Goal: Task Accomplishment & Management: Manage account settings

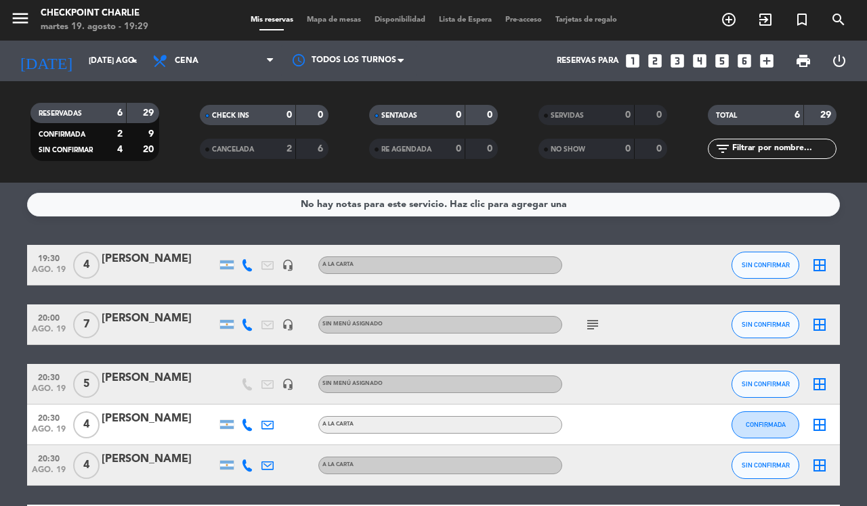
click at [729, 22] on icon "add_circle_outline" at bounding box center [728, 20] width 16 height 16
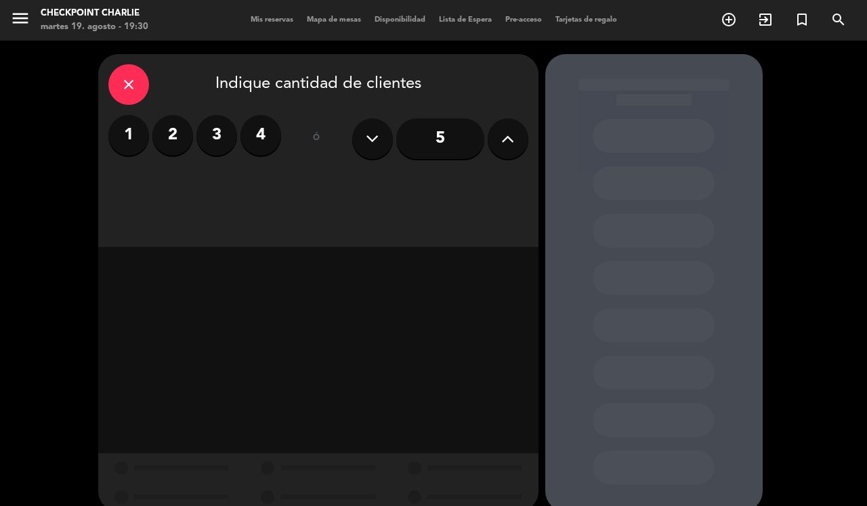
click at [198, 129] on label "3" at bounding box center [216, 135] width 41 height 41
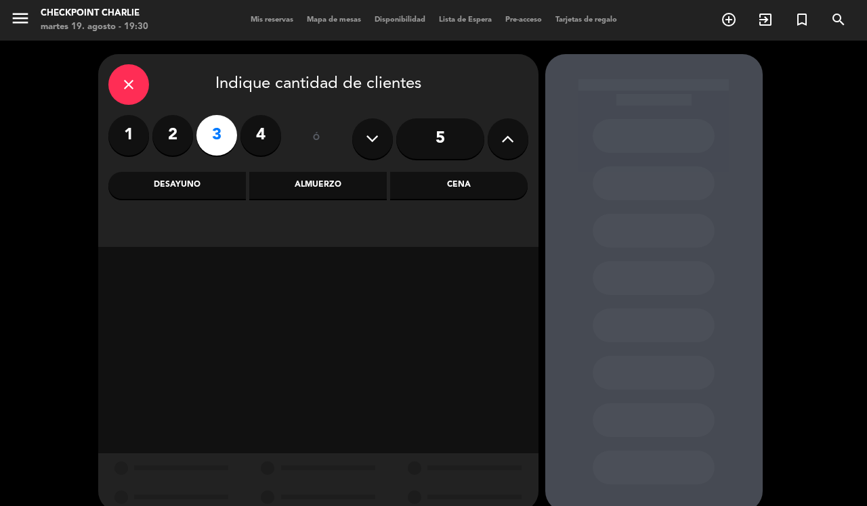
click at [464, 193] on div "Cena" at bounding box center [458, 185] width 137 height 27
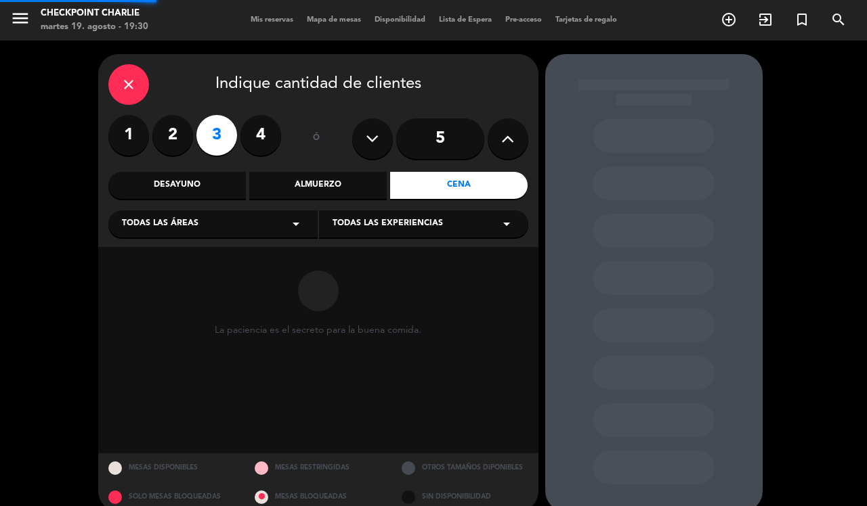
click at [246, 232] on div "Todas las áreas arrow_drop_down" at bounding box center [212, 224] width 209 height 27
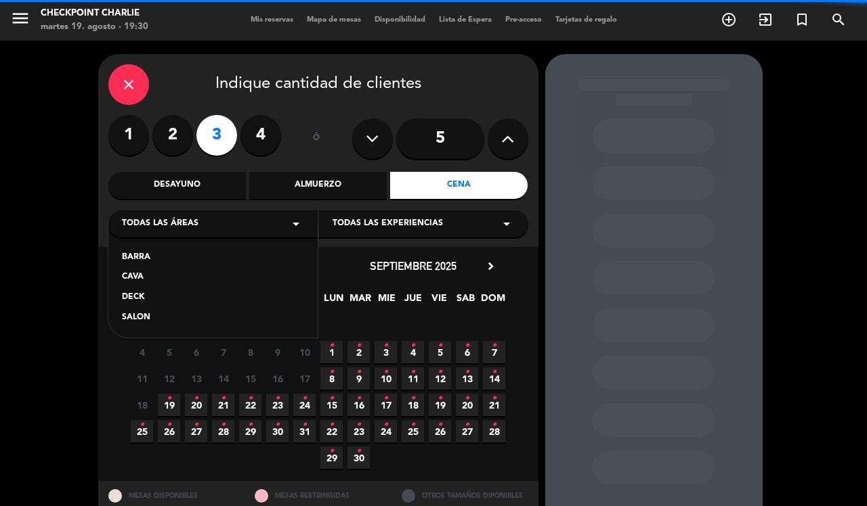
click at [139, 318] on div "SALON" at bounding box center [213, 318] width 182 height 14
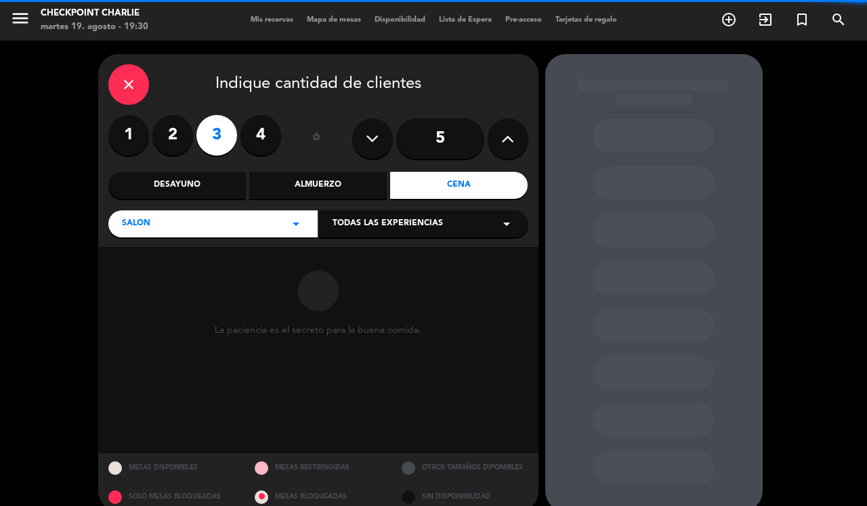
click at [404, 211] on div "Todas las experiencias arrow_drop_down" at bounding box center [423, 224] width 209 height 27
click at [403, 259] on div "A LA CARTA" at bounding box center [423, 258] width 182 height 14
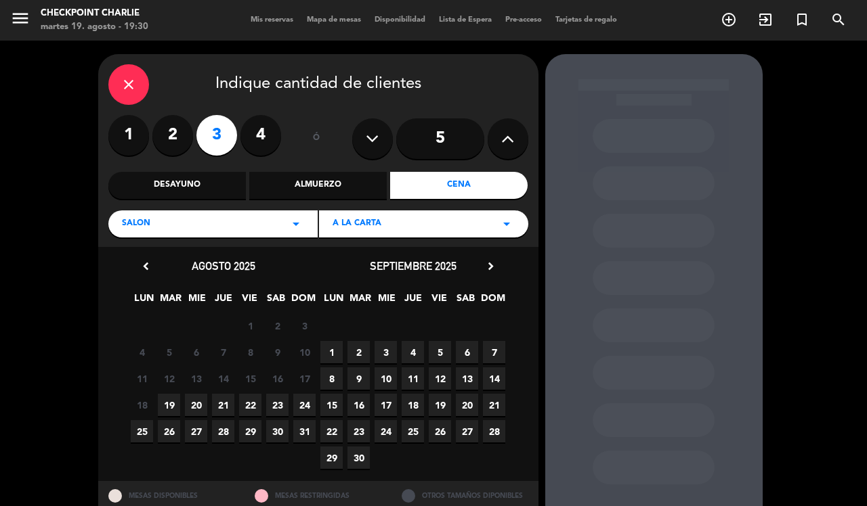
click at [163, 407] on span "19" at bounding box center [169, 405] width 22 height 22
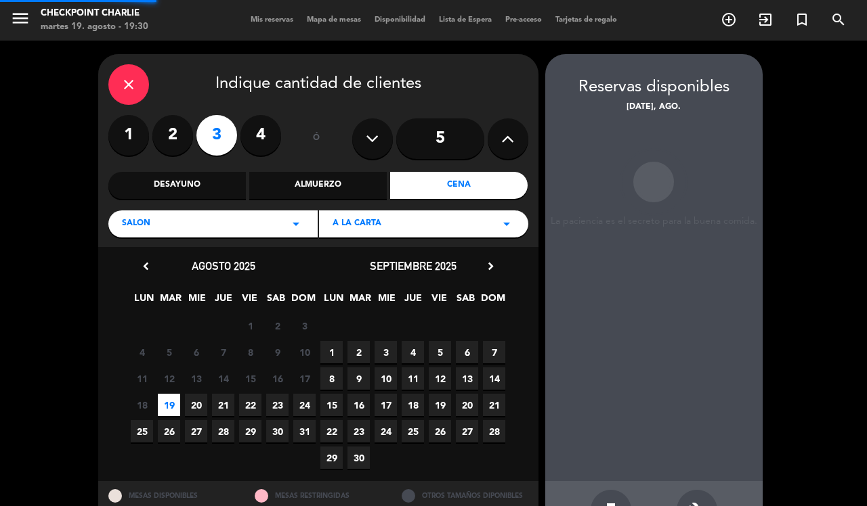
scroll to position [45, 0]
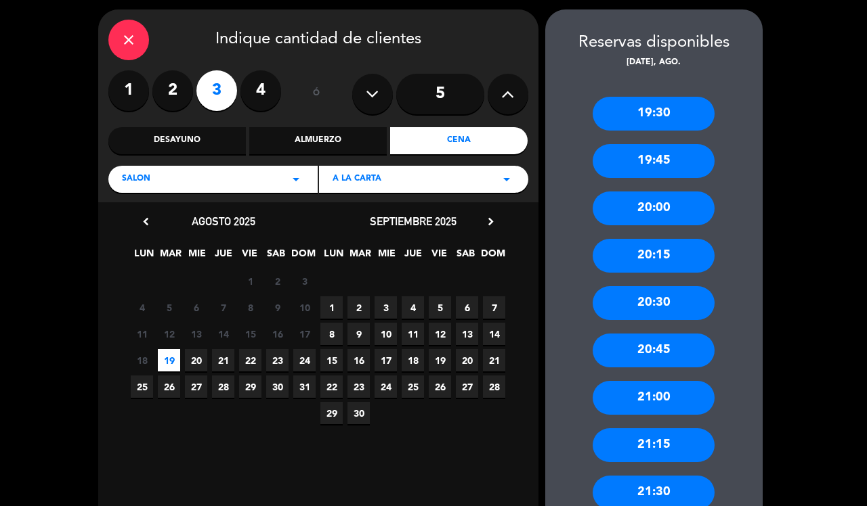
click at [685, 313] on div "20:30" at bounding box center [653, 303] width 122 height 34
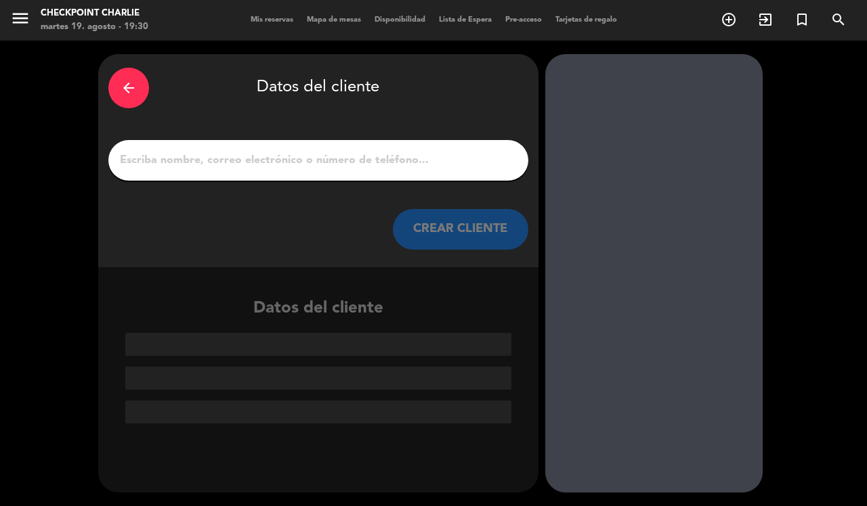
click at [364, 160] on input "1" at bounding box center [317, 160] width 399 height 19
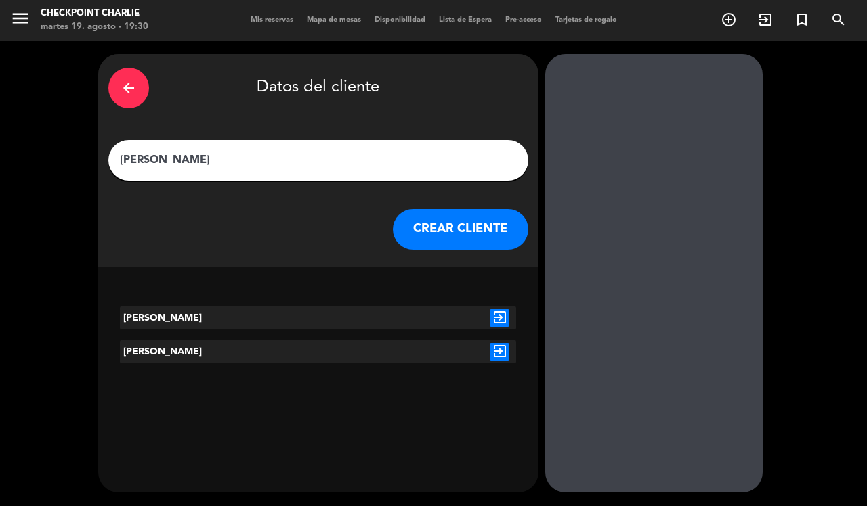
type input "[PERSON_NAME]"
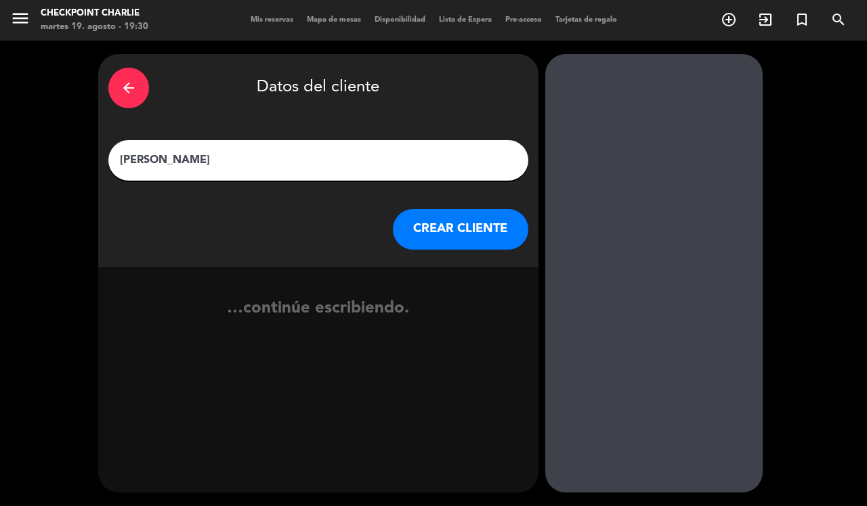
click at [484, 247] on button "CREAR CLIENTE" at bounding box center [460, 229] width 135 height 41
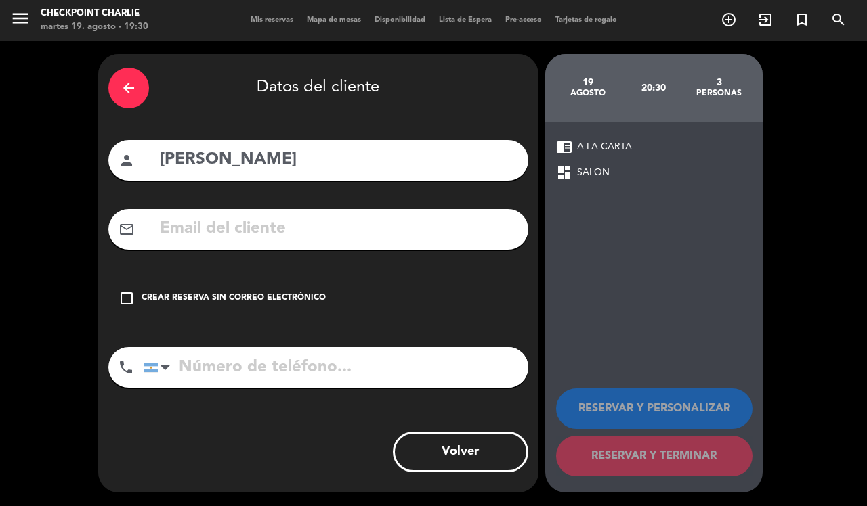
click at [271, 370] on input "tel" at bounding box center [336, 367] width 385 height 41
click at [278, 285] on div "check_box_outline_blank Crear reserva sin correo electrónico" at bounding box center [318, 298] width 420 height 41
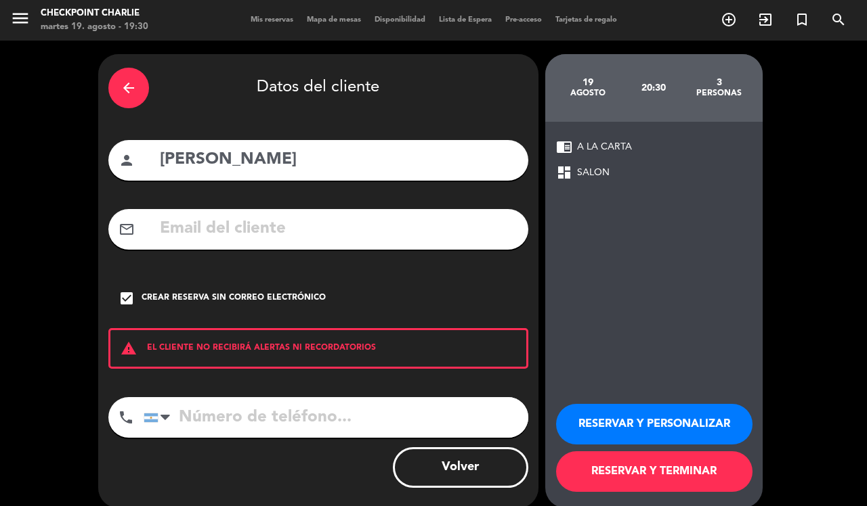
click at [685, 474] on button "RESERVAR Y TERMINAR" at bounding box center [654, 472] width 196 height 41
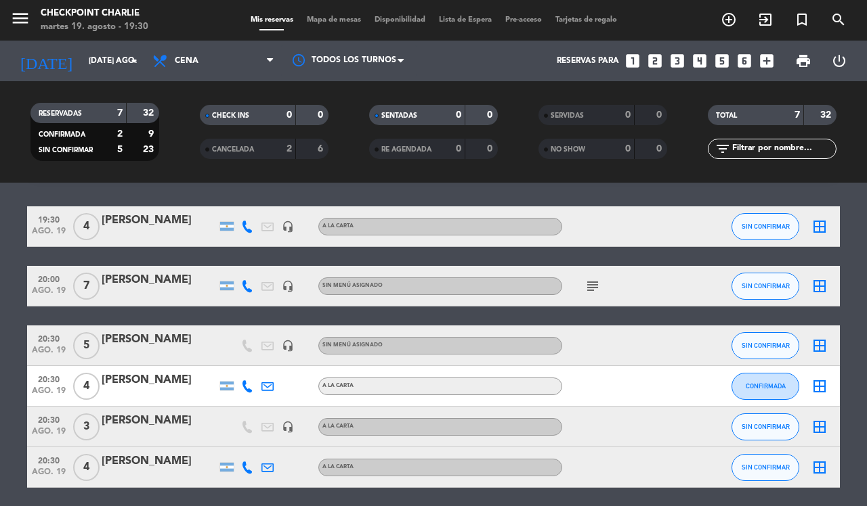
scroll to position [62, 0]
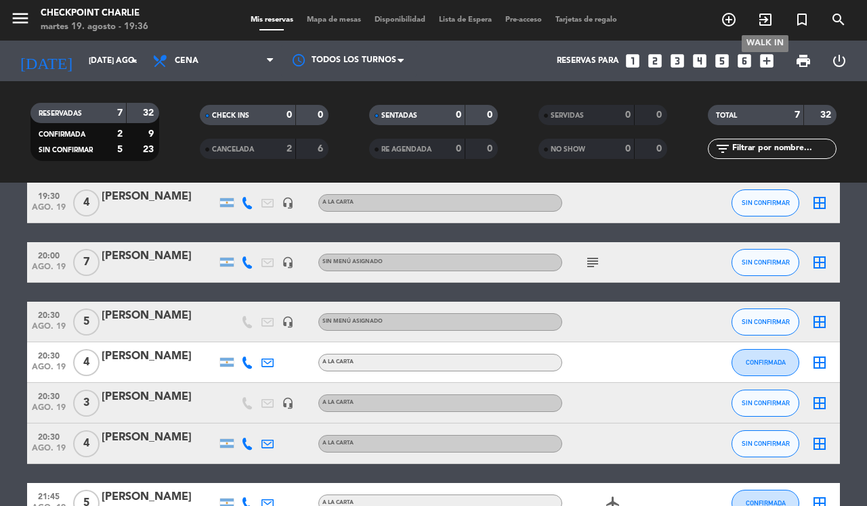
click at [755, 12] on span "exit_to_app" at bounding box center [765, 19] width 37 height 23
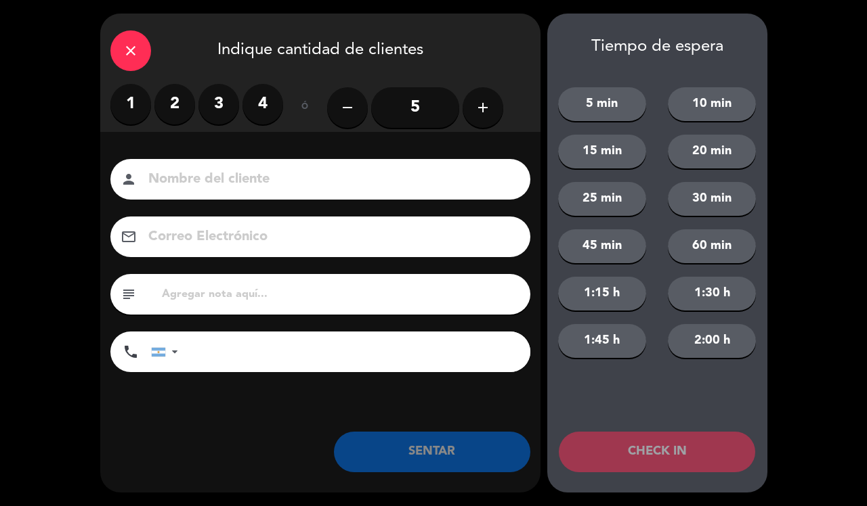
click at [177, 107] on label "2" at bounding box center [174, 104] width 41 height 41
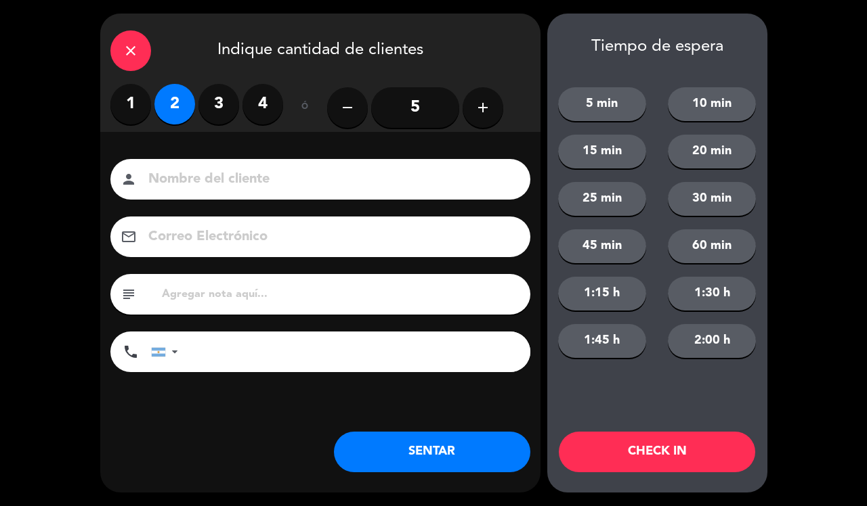
click at [405, 452] on button "SENTAR" at bounding box center [432, 452] width 196 height 41
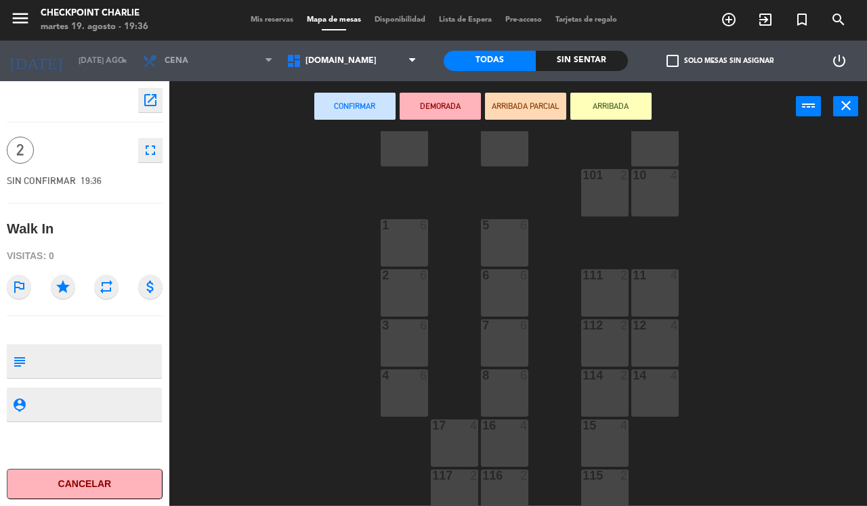
scroll to position [148, 0]
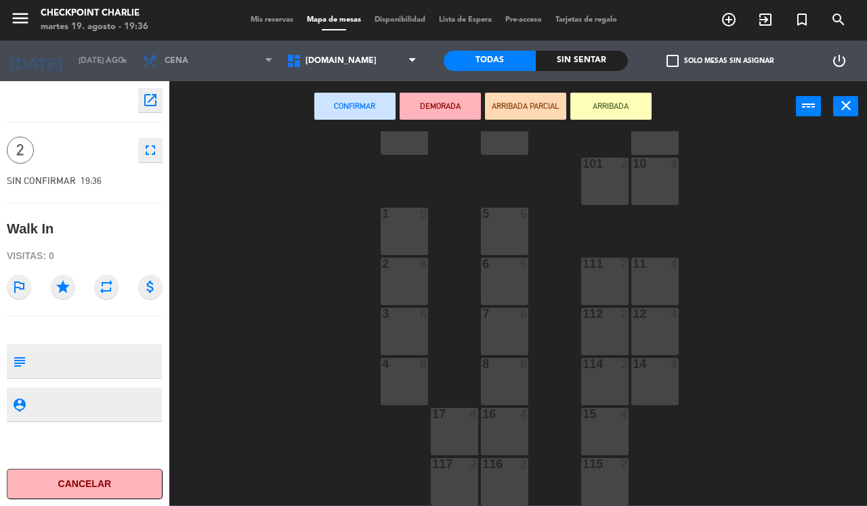
click at [644, 384] on div "14 4" at bounding box center [654, 381] width 47 height 47
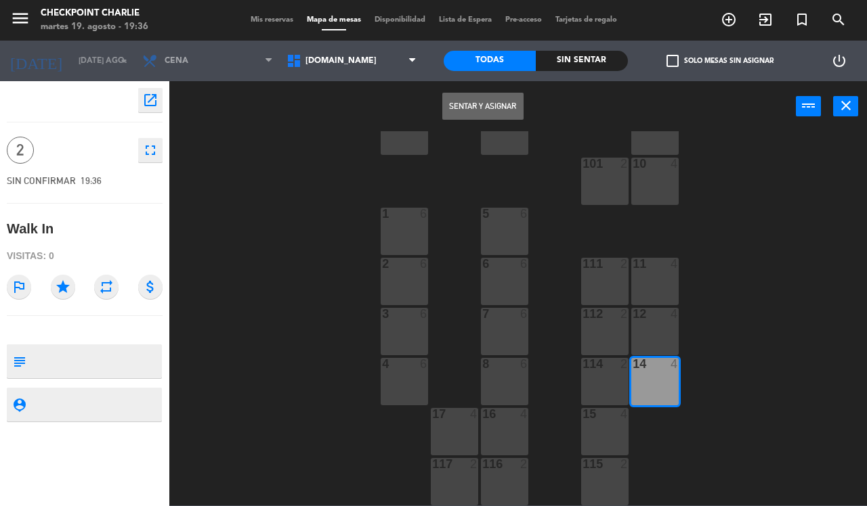
click at [493, 102] on button "Sentar y Asignar" at bounding box center [482, 106] width 81 height 27
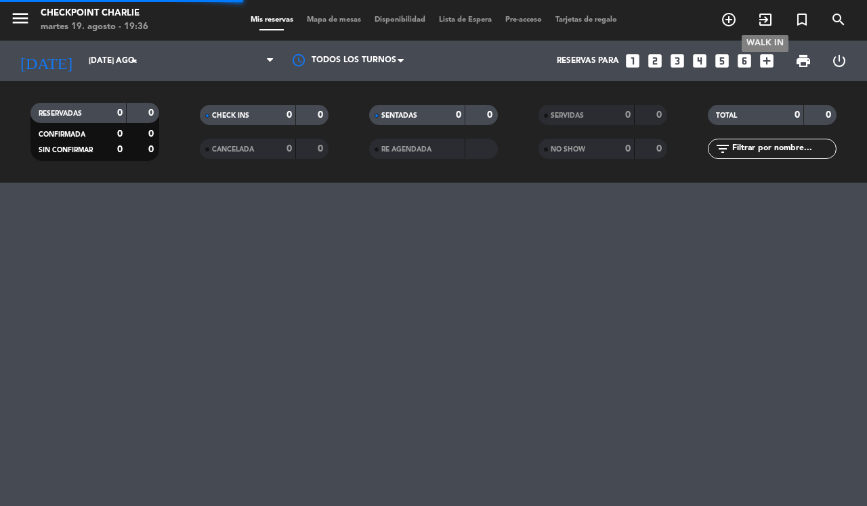
click at [766, 14] on icon "exit_to_app" at bounding box center [765, 20] width 16 height 16
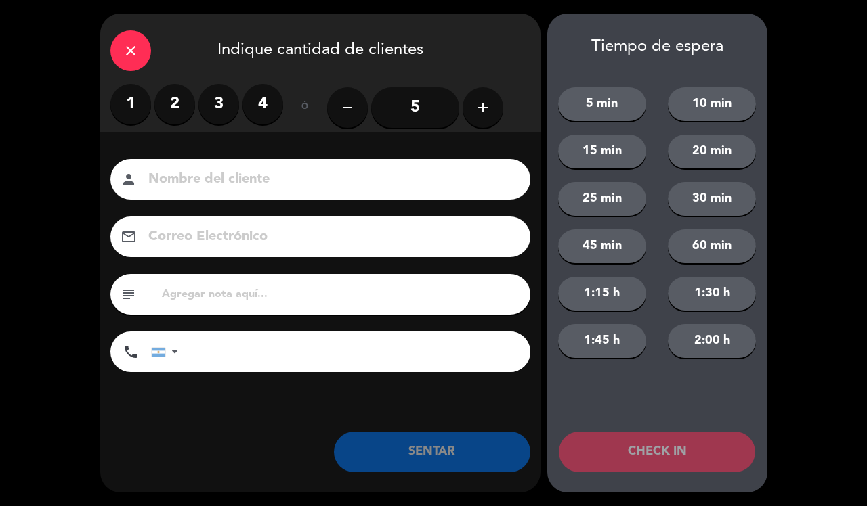
click at [181, 102] on label "2" at bounding box center [174, 104] width 41 height 41
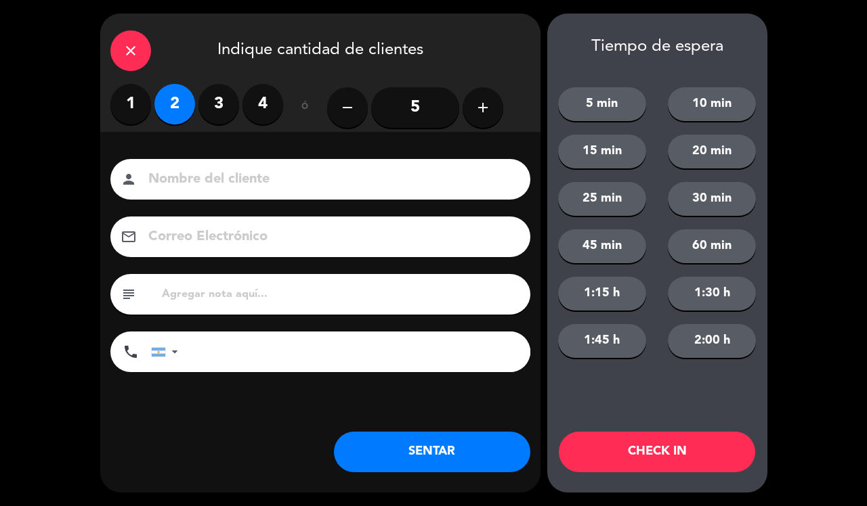
click at [374, 465] on button "SENTAR" at bounding box center [432, 452] width 196 height 41
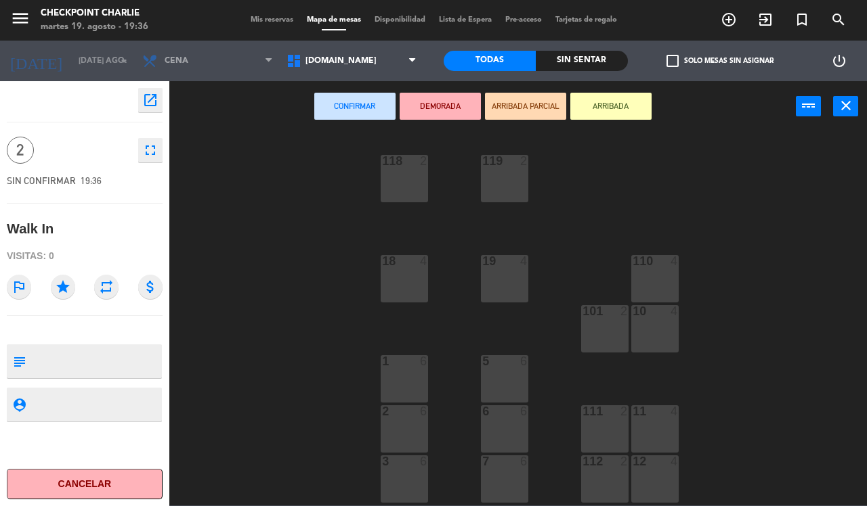
scroll to position [148, 0]
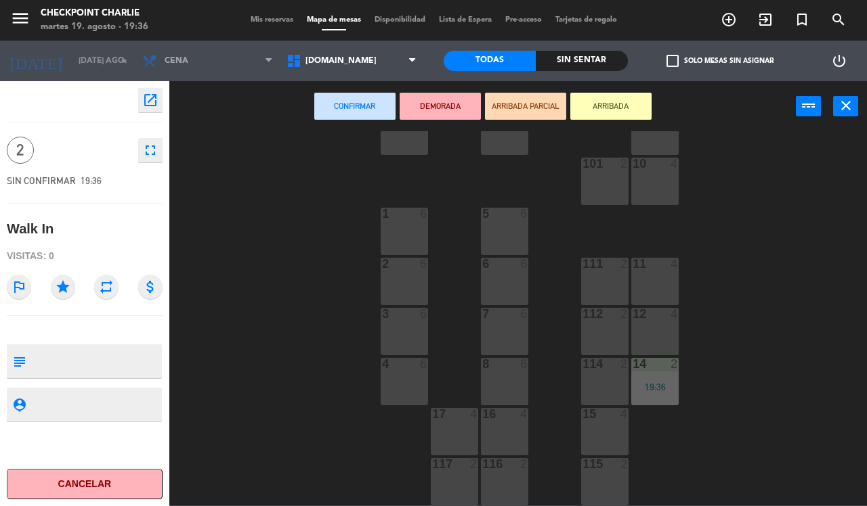
click at [490, 441] on div "16 4" at bounding box center [504, 431] width 47 height 47
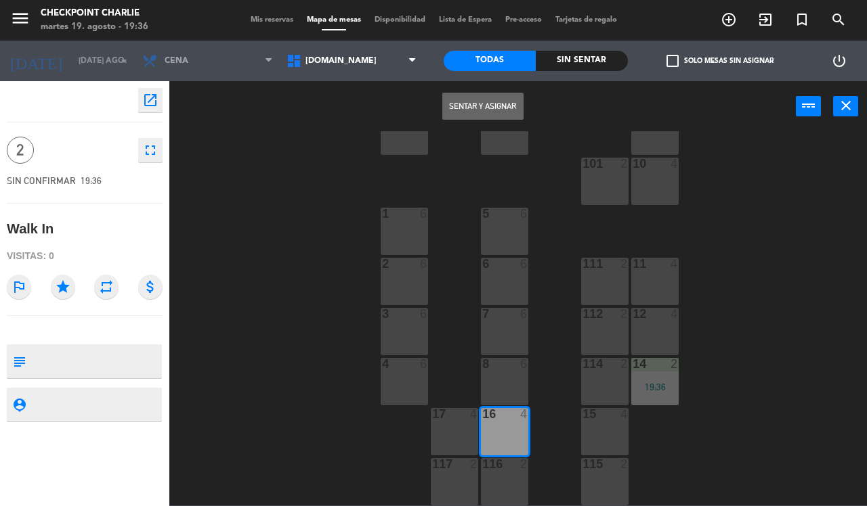
click at [490, 95] on button "Sentar y Asignar" at bounding box center [482, 106] width 81 height 27
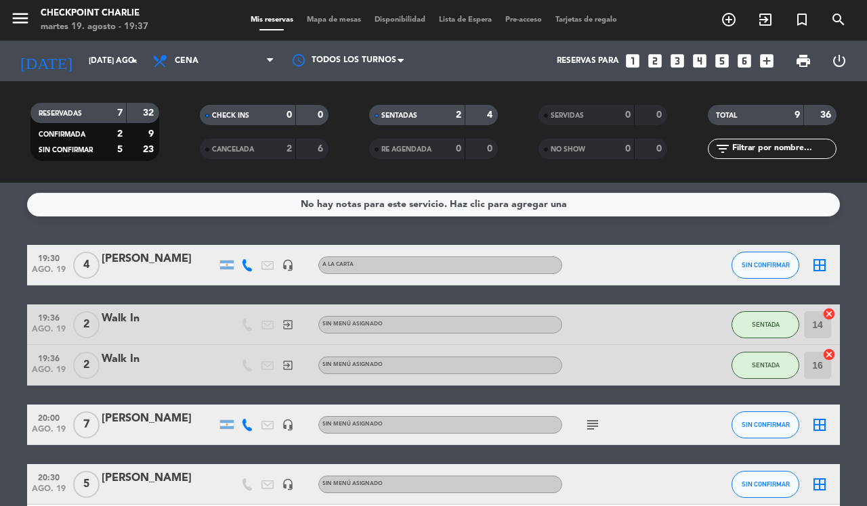
click at [148, 259] on div "[PERSON_NAME]" at bounding box center [159, 260] width 115 height 18
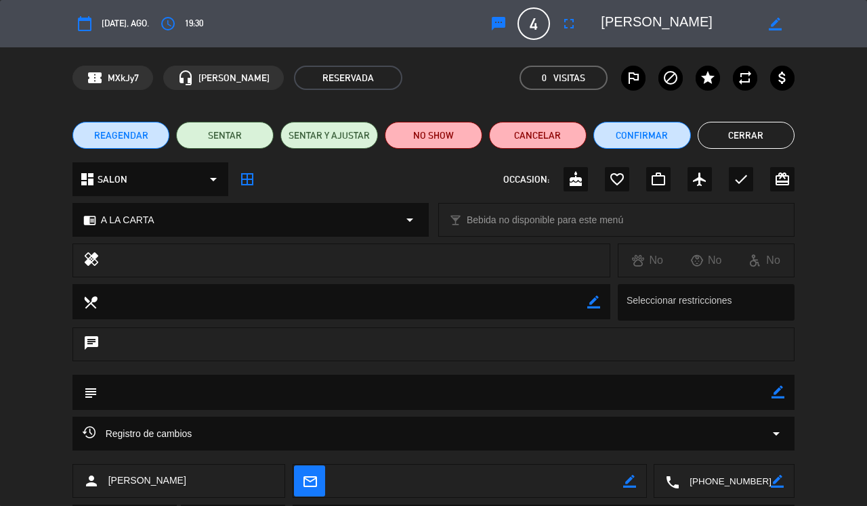
drag, startPoint x: 723, startPoint y: 121, endPoint x: 723, endPoint y: 134, distance: 13.5
click at [723, 134] on div "REAGENDAR SENTAR SENTAR Y AJUSTAR NO SHOW Cancelar Confirmar Cerrar" at bounding box center [433, 135] width 867 height 54
click at [723, 134] on button "Cerrar" at bounding box center [746, 135] width 98 height 27
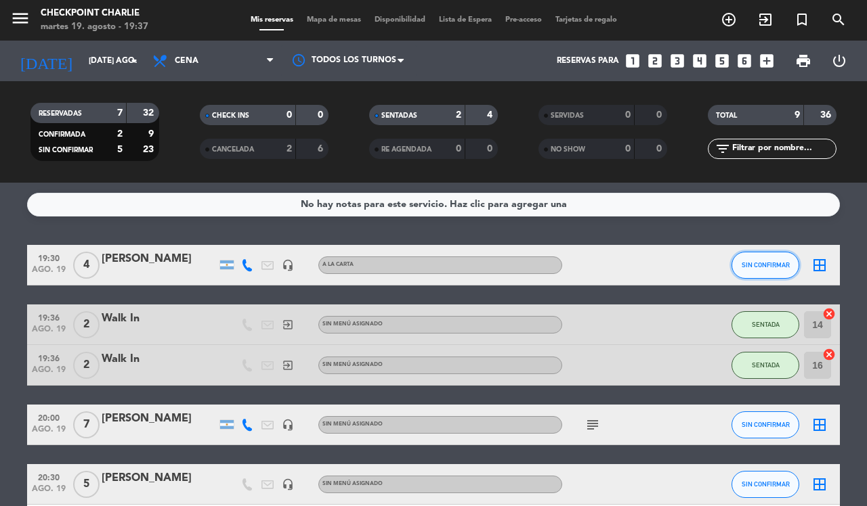
click at [777, 264] on span "SIN CONFIRMAR" at bounding box center [765, 264] width 48 height 7
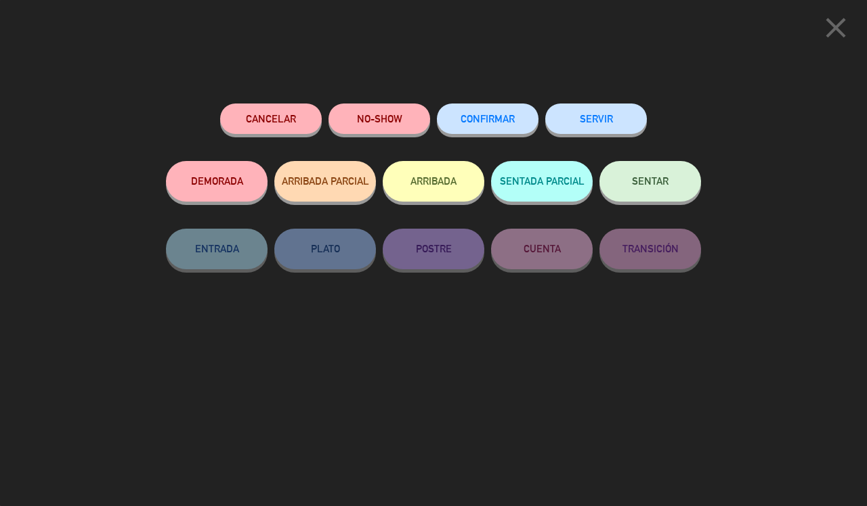
click at [626, 178] on button "SENTAR" at bounding box center [650, 181] width 102 height 41
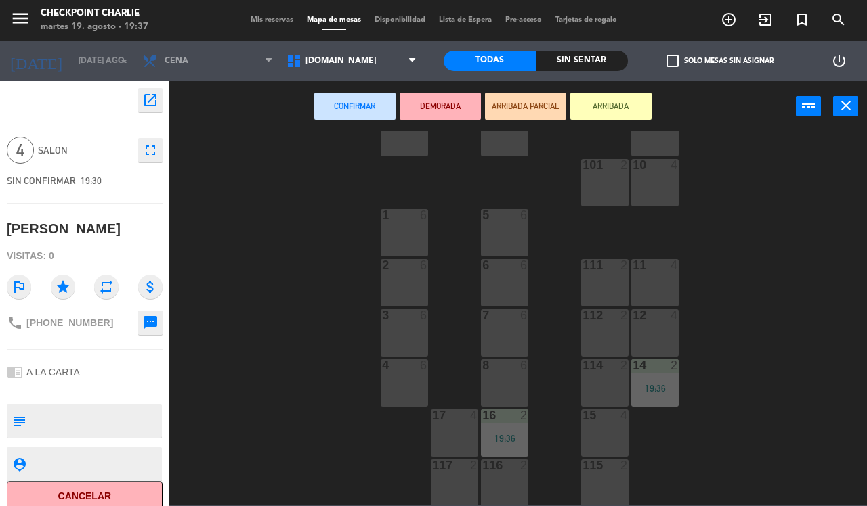
scroll to position [148, 0]
click at [502, 387] on div "8 6" at bounding box center [504, 381] width 47 height 47
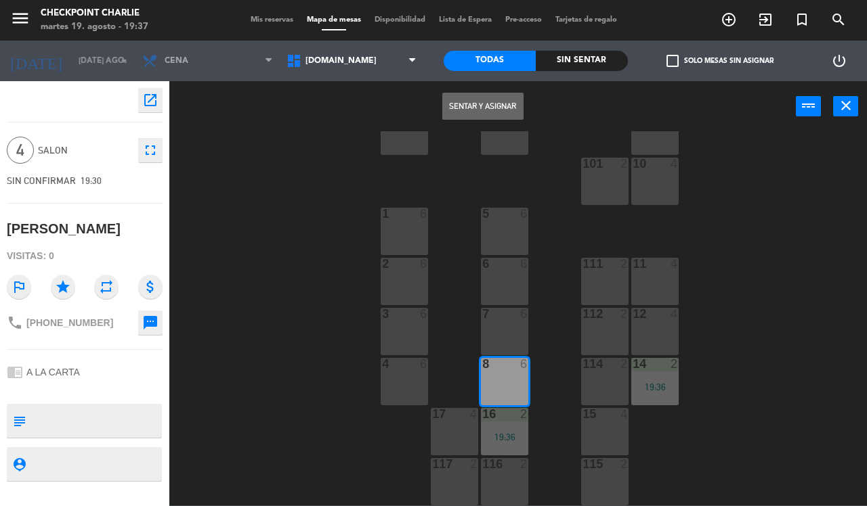
click at [511, 114] on button "Sentar y Asignar" at bounding box center [482, 106] width 81 height 27
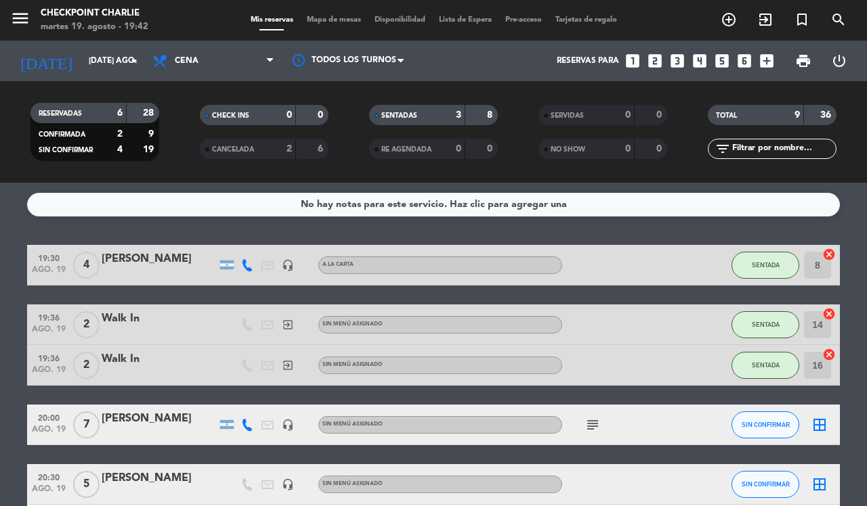
click at [102, 425] on div "[PERSON_NAME]" at bounding box center [159, 419] width 115 height 18
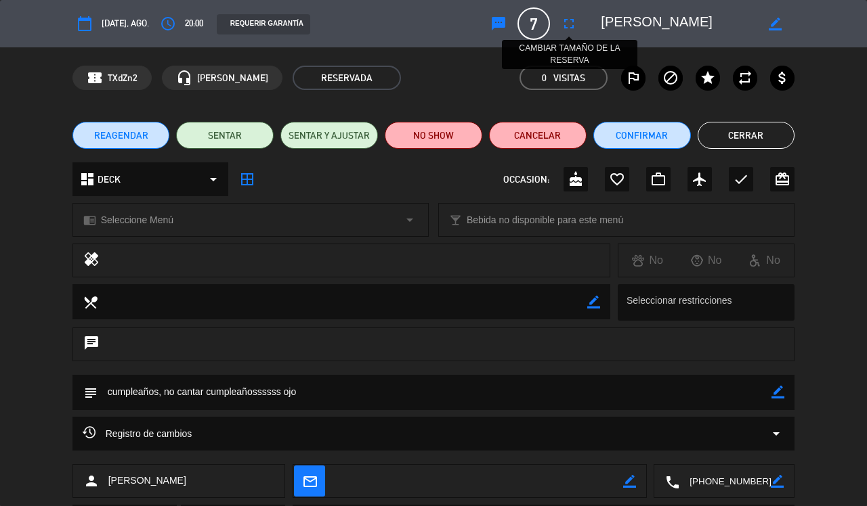
click at [567, 29] on icon "fullscreen" at bounding box center [569, 24] width 16 height 16
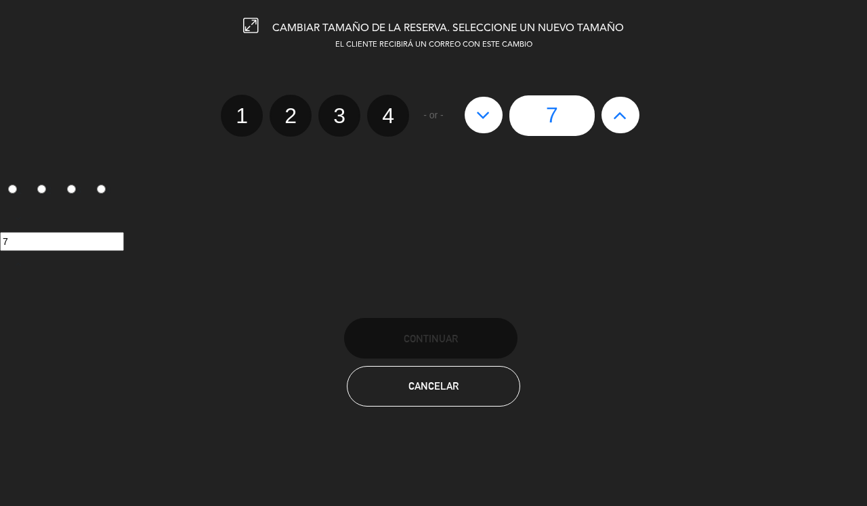
click at [393, 117] on label "4" at bounding box center [388, 116] width 42 height 42
click at [391, 108] on input "4" at bounding box center [386, 104] width 9 height 9
radio input "true"
radio input "false"
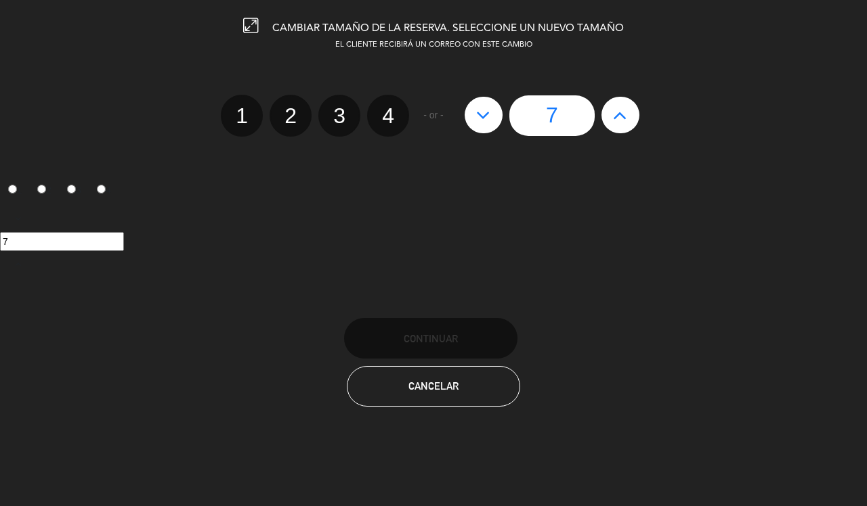
radio input "false"
radio input "true"
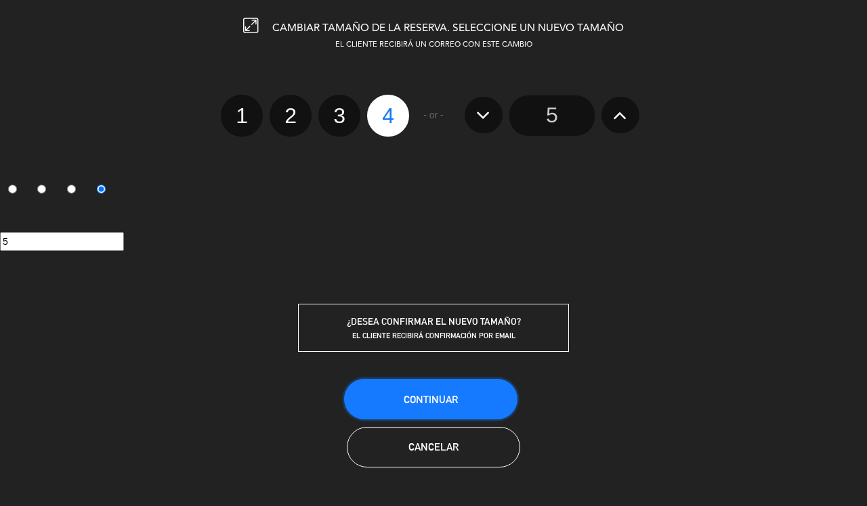
click at [432, 390] on button "Continuar" at bounding box center [430, 399] width 173 height 41
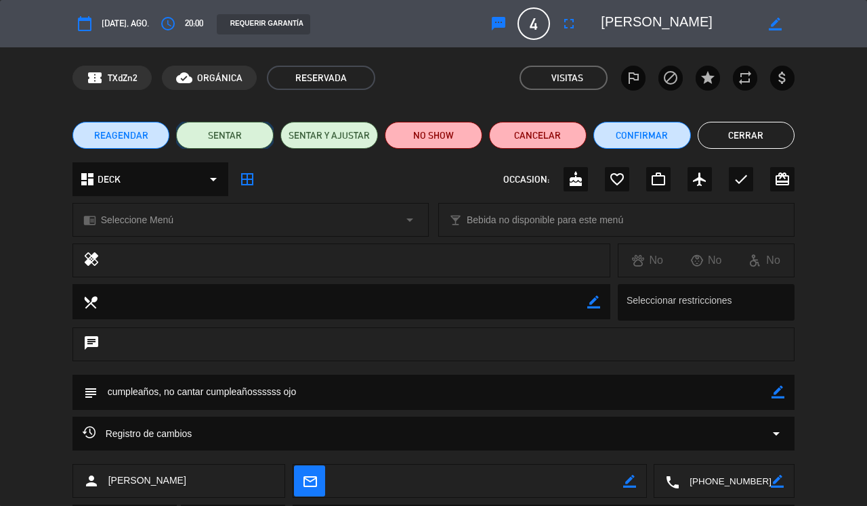
click at [244, 132] on button "SENTAR" at bounding box center [225, 135] width 98 height 27
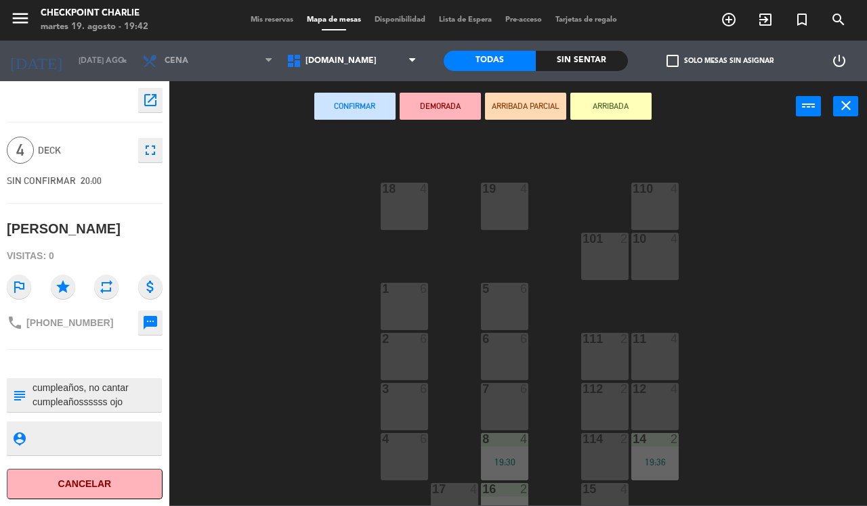
scroll to position [148, 0]
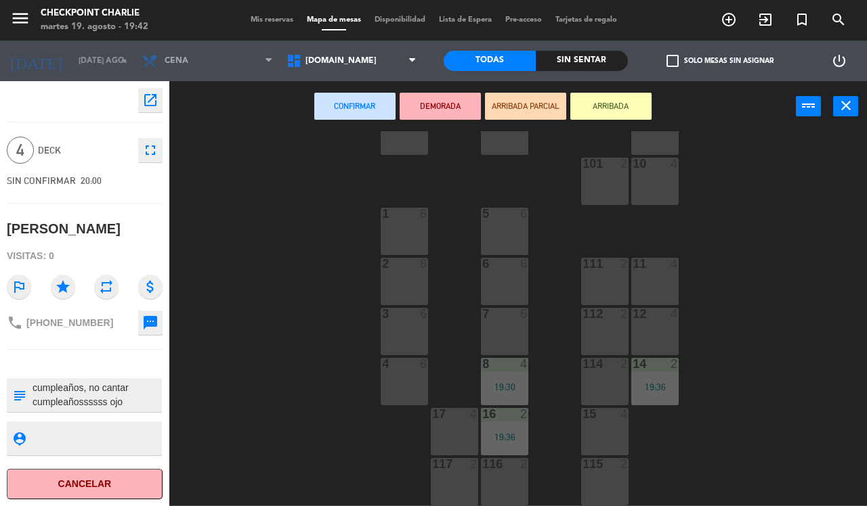
click at [611, 412] on div at bounding box center [605, 414] width 22 height 12
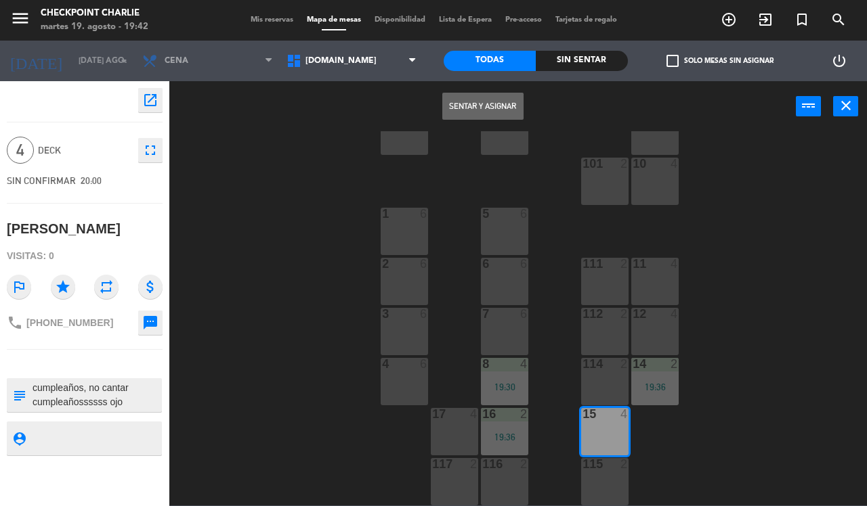
click at [471, 89] on div "Sentar y Asignar power_input close" at bounding box center [482, 106] width 626 height 51
click at [471, 95] on button "Sentar y Asignar" at bounding box center [482, 106] width 81 height 27
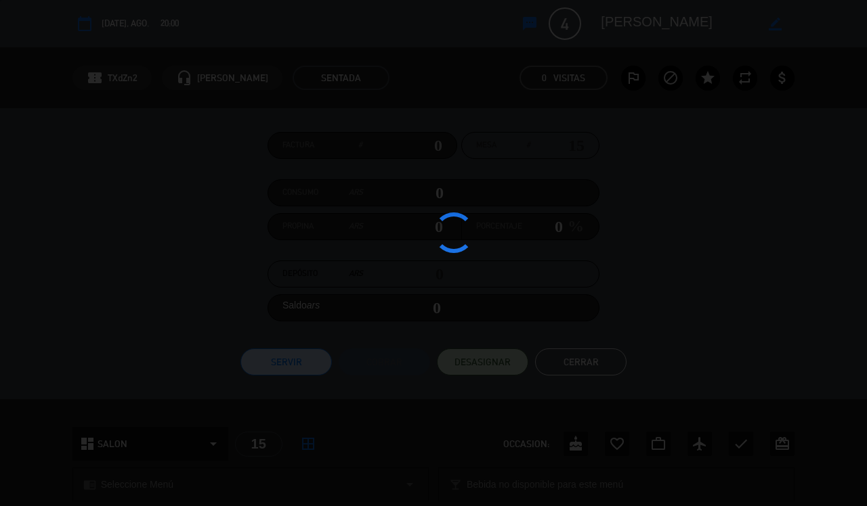
click at [858, 281] on div at bounding box center [433, 253] width 867 height 506
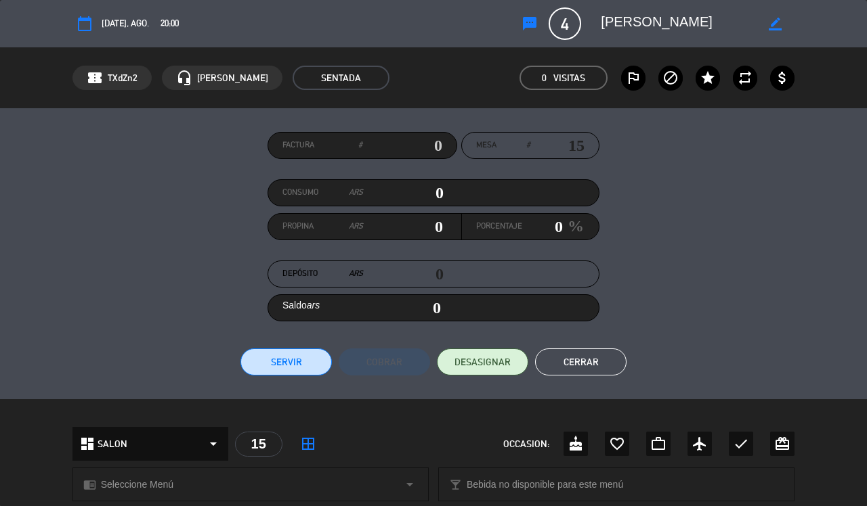
click at [606, 353] on button "Cerrar" at bounding box center [580, 362] width 91 height 27
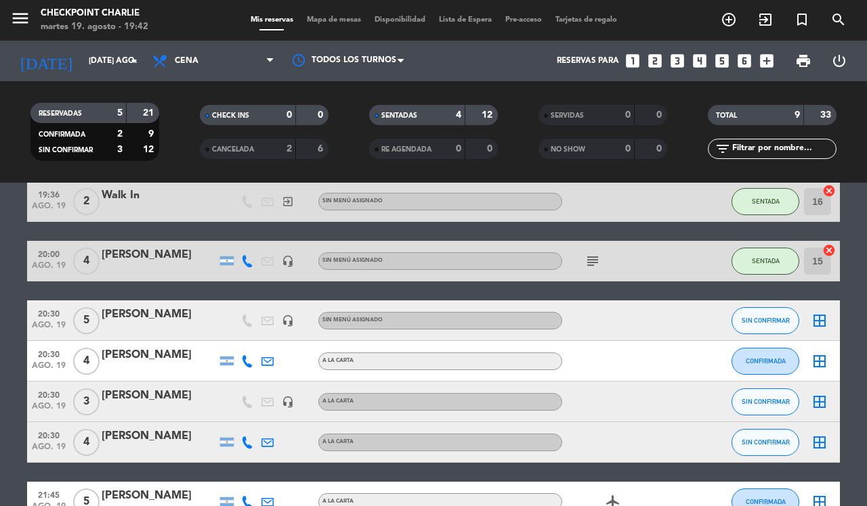
scroll to position [169, 0]
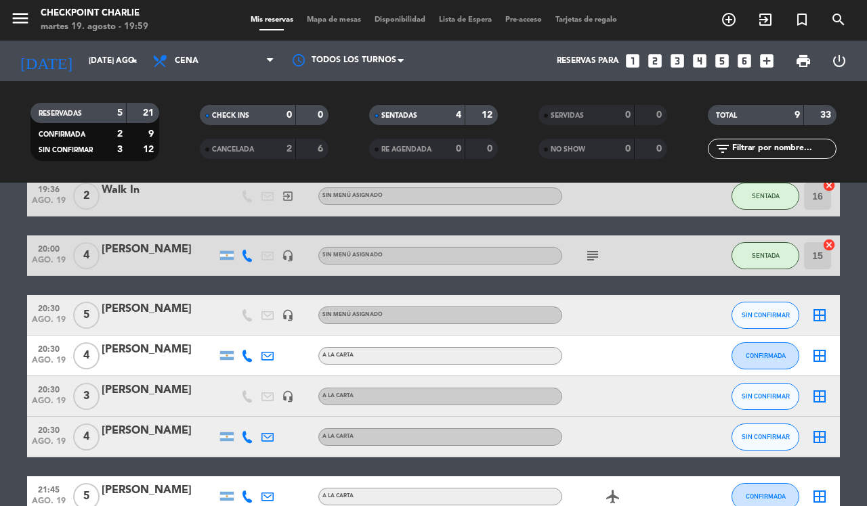
click at [811, 319] on icon "border_all" at bounding box center [819, 315] width 16 height 16
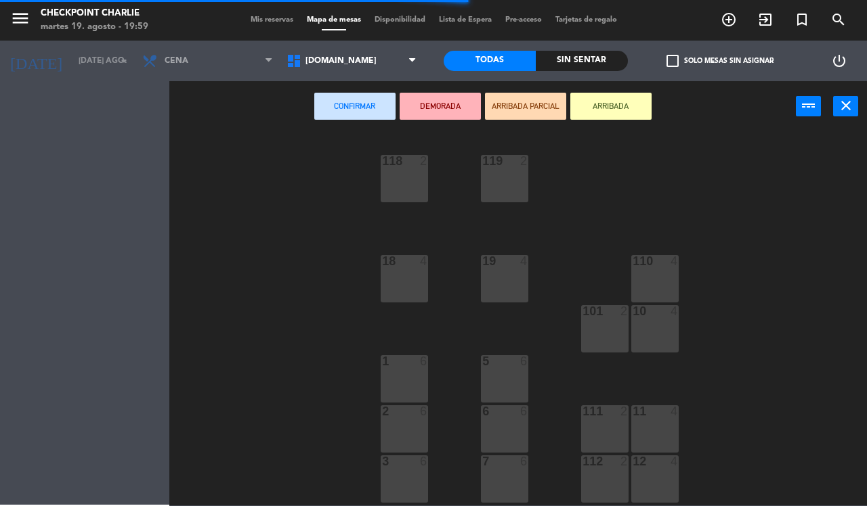
click at [852, 116] on button "close" at bounding box center [845, 106] width 25 height 20
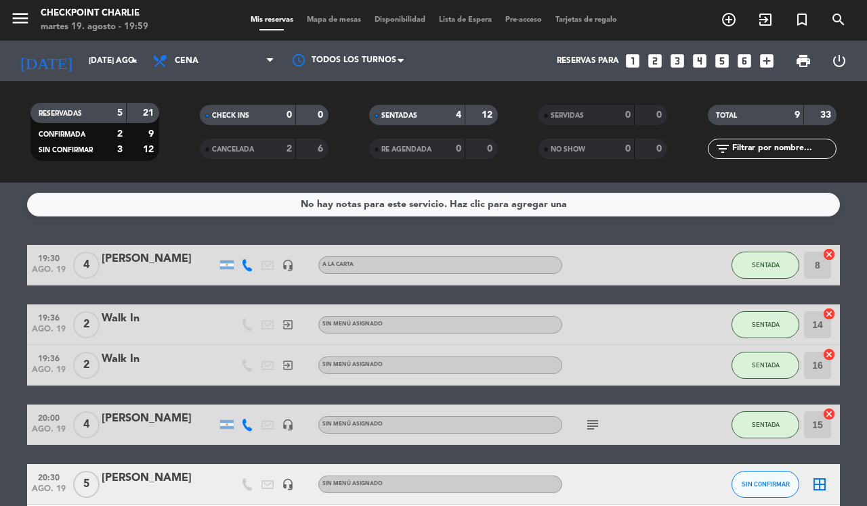
scroll to position [169, 0]
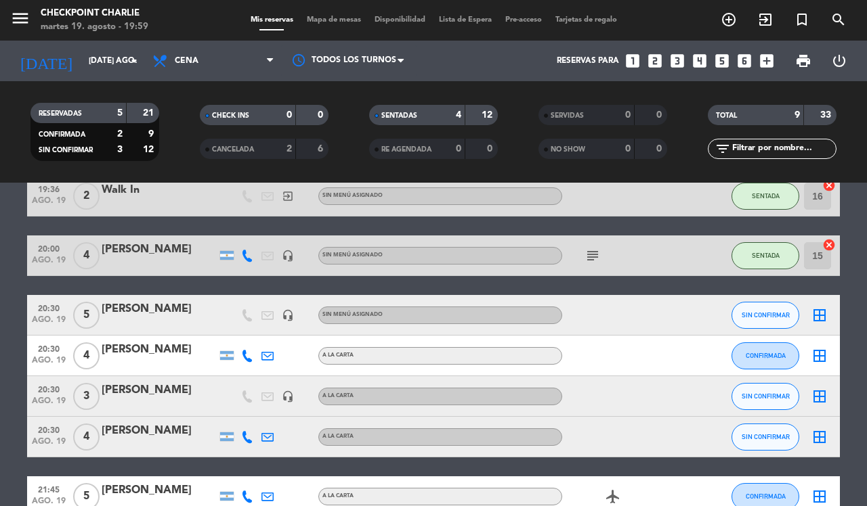
click at [117, 301] on div "[PERSON_NAME]" at bounding box center [159, 310] width 115 height 18
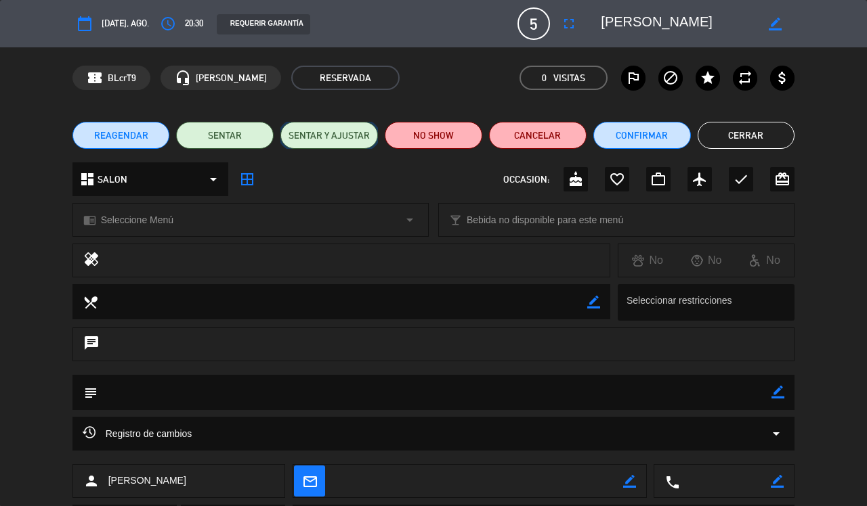
click at [316, 142] on button "SENTAR Y AJUSTAR" at bounding box center [329, 135] width 98 height 27
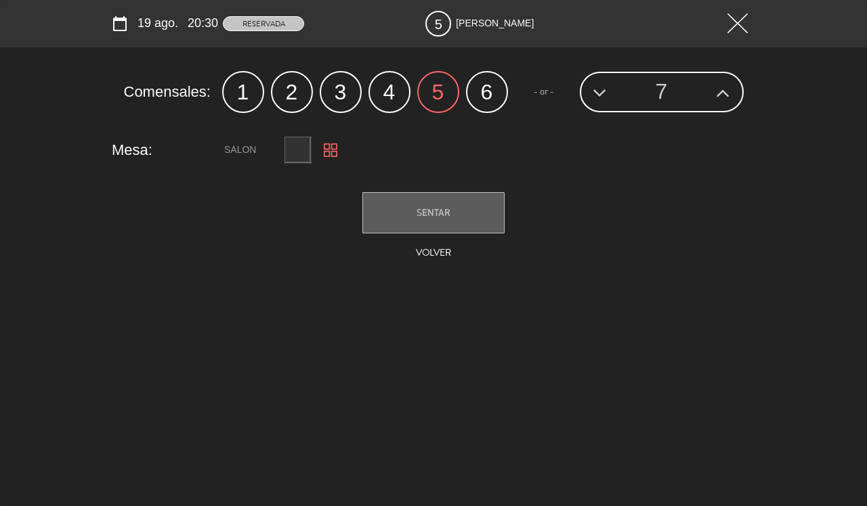
click at [380, 88] on label "4" at bounding box center [389, 92] width 42 height 42
click at [456, 211] on button "SENTAR" at bounding box center [433, 212] width 142 height 41
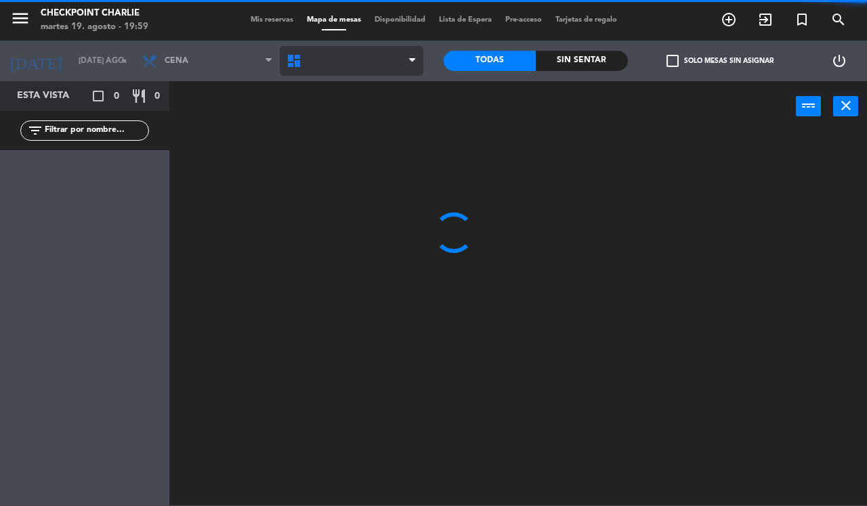
click at [358, 59] on span "[DOMAIN_NAME]" at bounding box center [352, 61] width 144 height 30
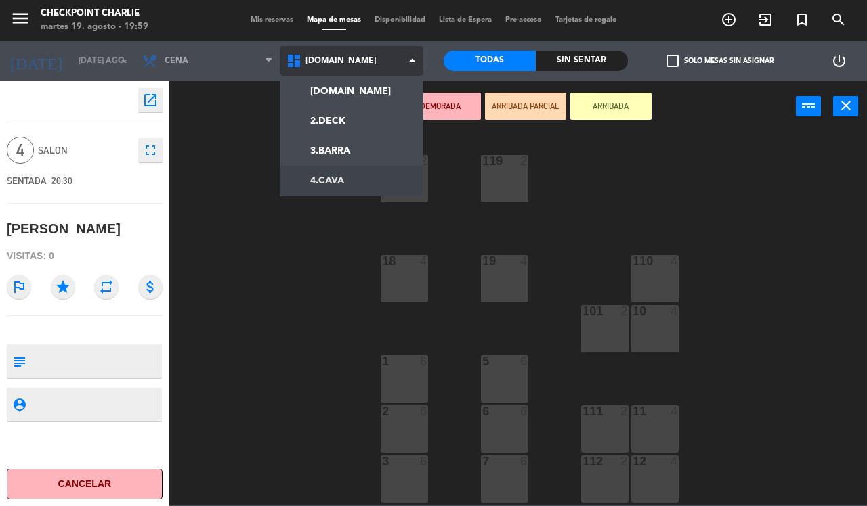
click at [367, 174] on ng-component "menu Checkpoint [PERSON_NAME] 19. [PERSON_NAME] - 19:59 Mis reservas Mapa de me…" at bounding box center [433, 253] width 867 height 506
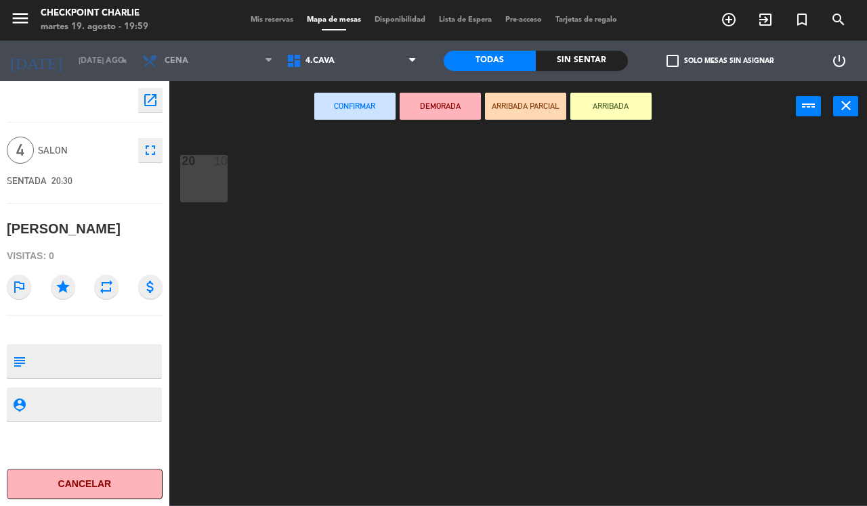
click at [205, 171] on div "20 10" at bounding box center [203, 178] width 47 height 47
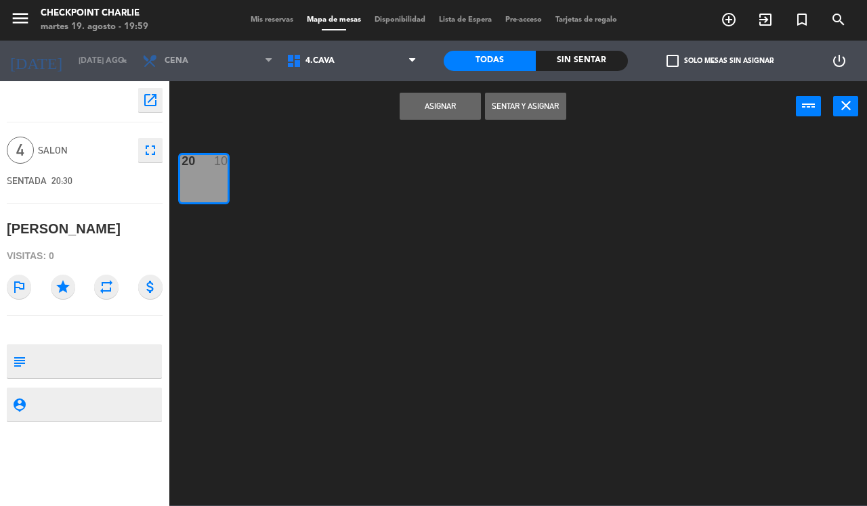
click at [513, 105] on button "Sentar y Asignar" at bounding box center [525, 106] width 81 height 27
